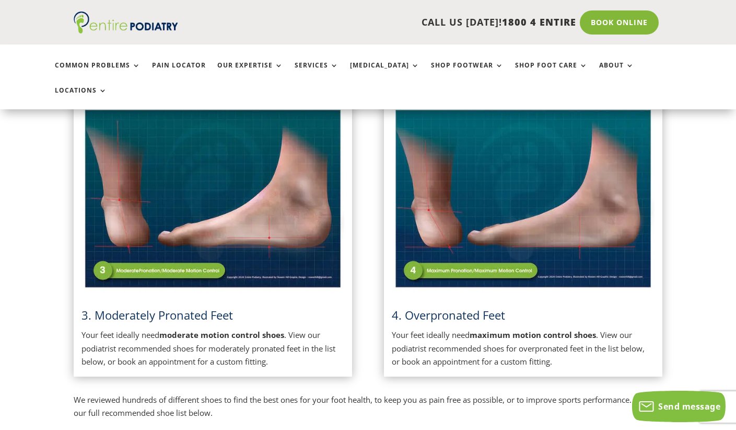
scroll to position [552, 0]
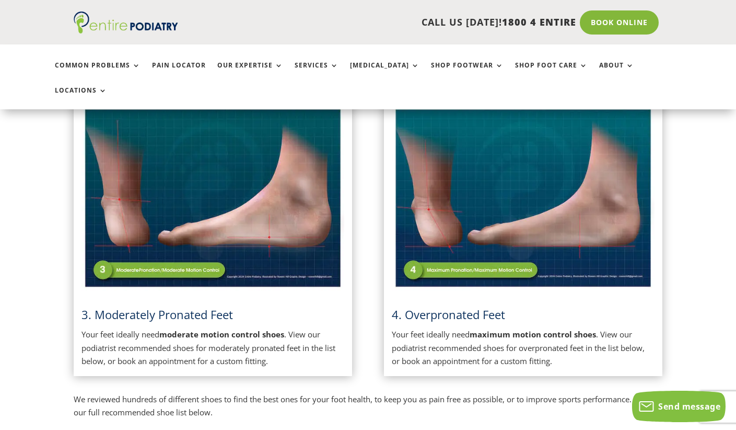
click at [205, 216] on img at bounding box center [213, 198] width 263 height 185
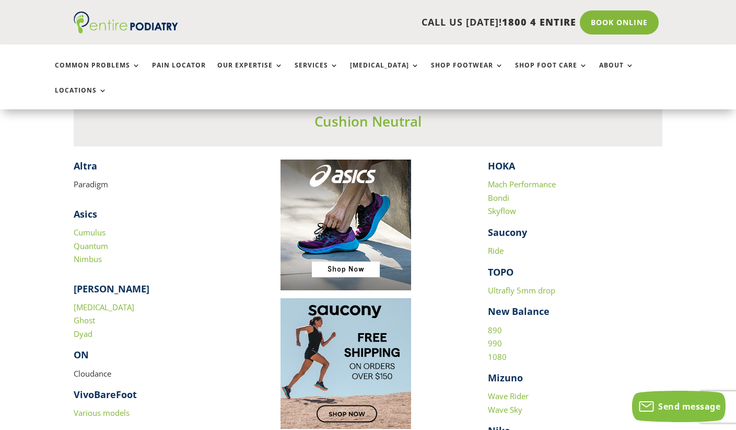
scroll to position [985, 0]
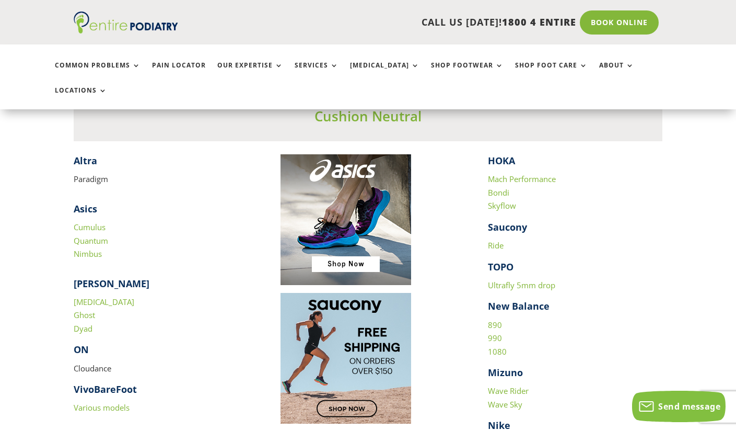
click at [92, 222] on link "Cumulus" at bounding box center [90, 227] width 32 height 10
click at [102, 235] on link "Quantum" at bounding box center [91, 240] width 34 height 10
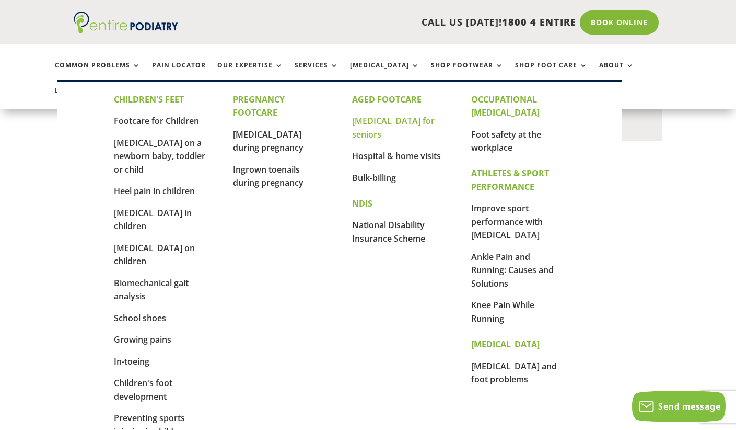
click at [378, 122] on link "[MEDICAL_DATA] for seniors" at bounding box center [393, 127] width 83 height 25
